Goal: Navigation & Orientation: Find specific page/section

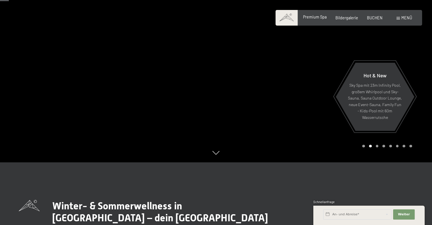
click at [323, 17] on span "Premium Spa" at bounding box center [315, 16] width 24 height 5
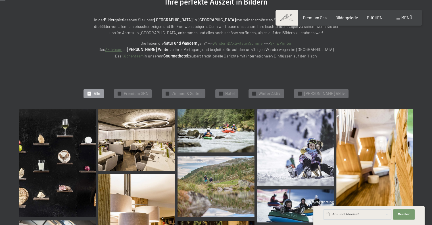
scroll to position [84, 0]
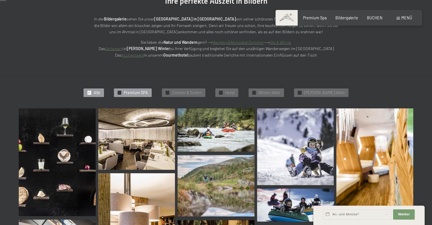
click at [121, 92] on span "✓" at bounding box center [119, 92] width 2 height 3
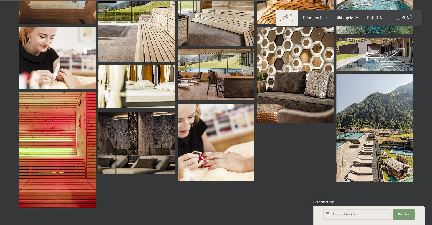
scroll to position [639, 0]
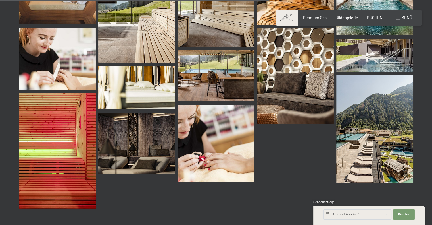
click at [380, 152] on img at bounding box center [374, 129] width 77 height 108
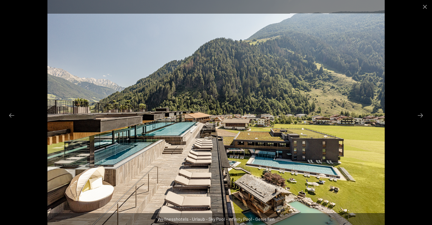
scroll to position [711, 0]
click at [421, 116] on button "Next slide" at bounding box center [420, 115] width 12 height 11
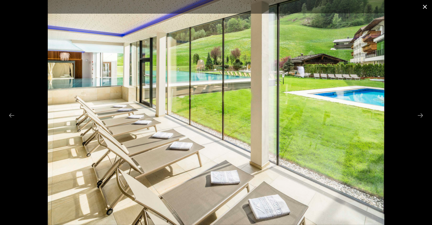
click at [424, 8] on button "Close gallery" at bounding box center [425, 6] width 14 height 13
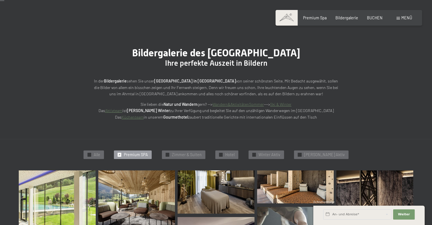
scroll to position [0, 0]
